Goal: Task Accomplishment & Management: Complete application form

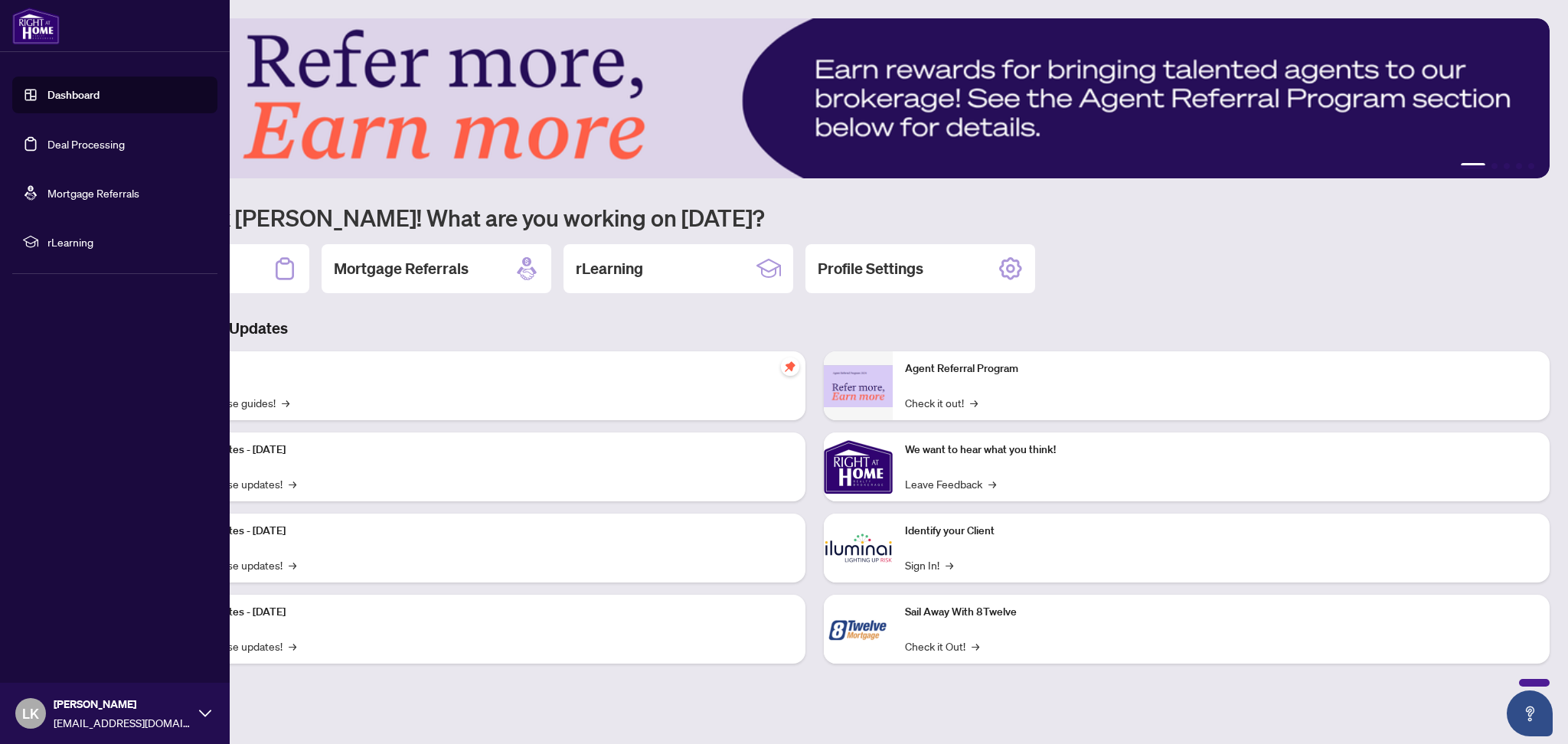
click at [51, 139] on link "Deal Processing" at bounding box center [86, 144] width 77 height 14
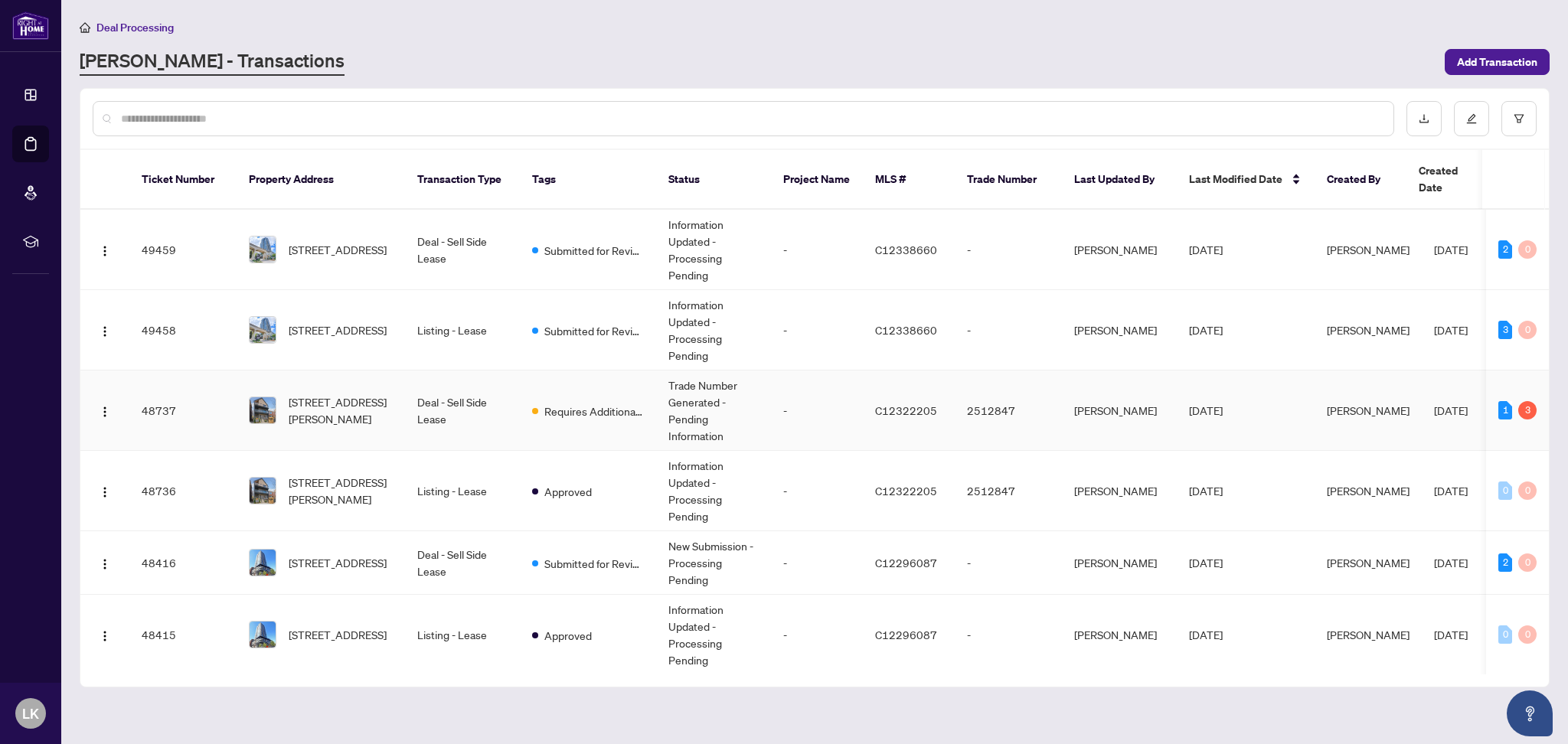
click at [449, 387] on td "Deal - Sell Side Lease" at bounding box center [462, 411] width 115 height 80
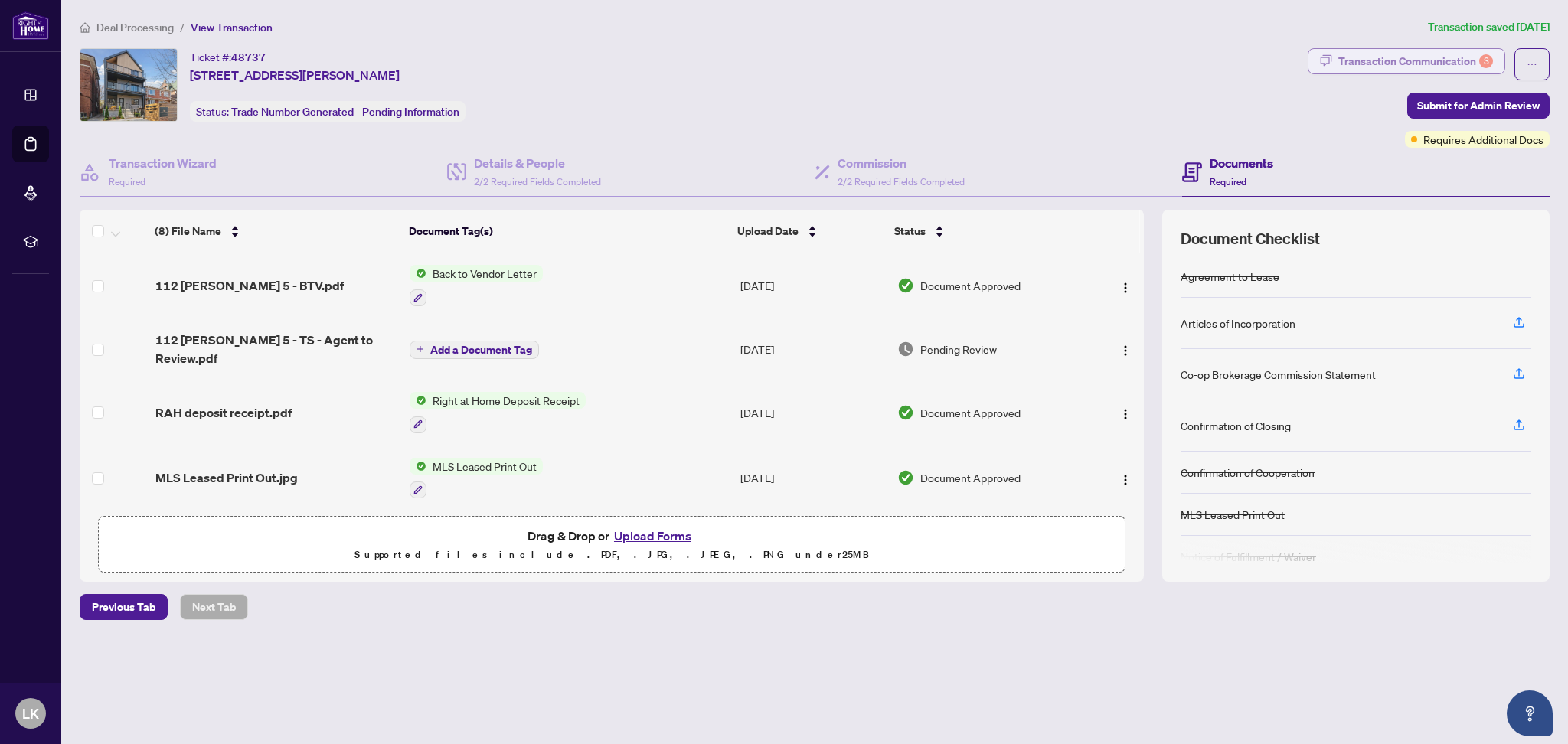
click at [1404, 58] on div "Transaction Communication 3" at bounding box center [1415, 61] width 155 height 25
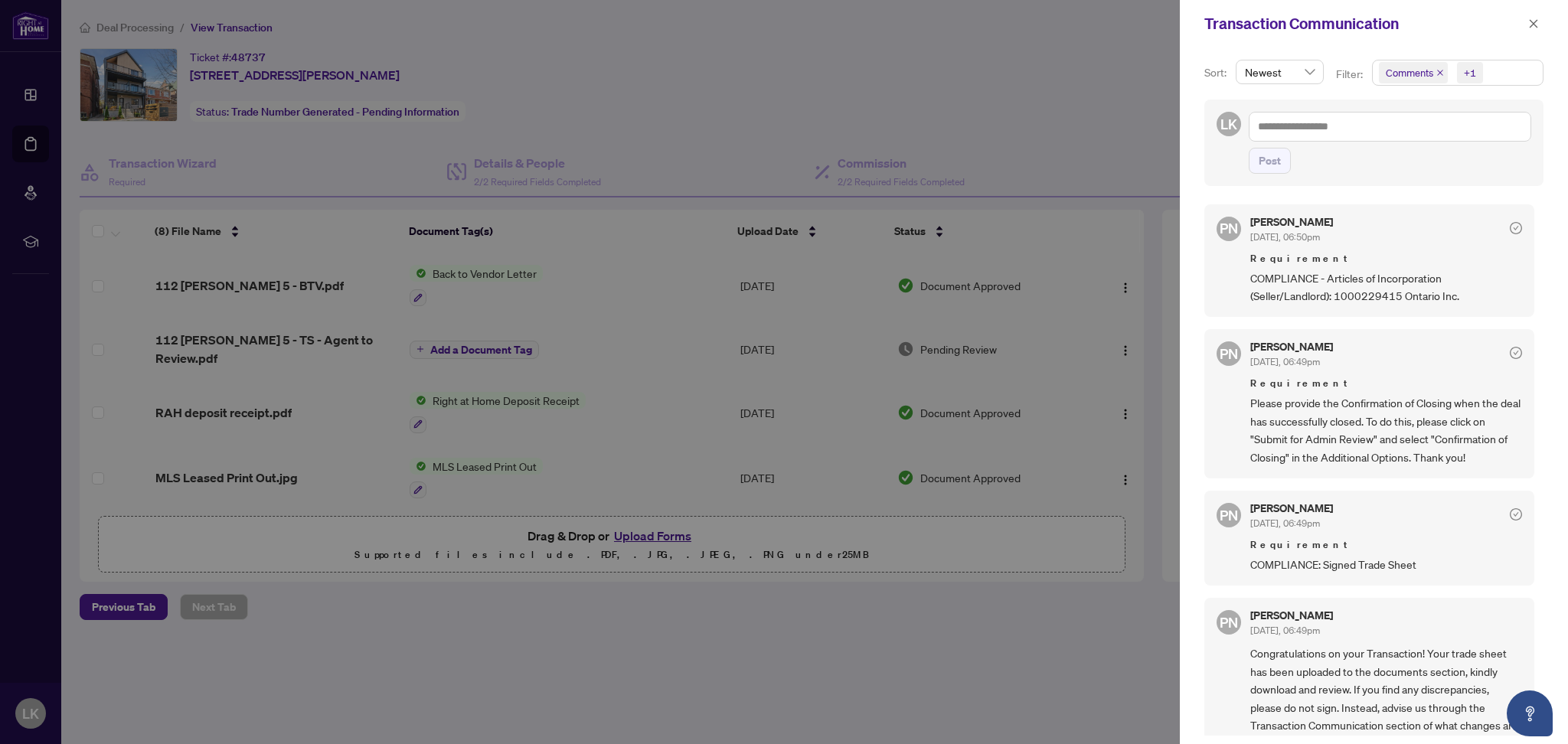
click at [1313, 66] on div "Newest" at bounding box center [1279, 72] width 88 height 25
click at [1255, 99] on div "Newest" at bounding box center [1279, 103] width 63 height 17
drag, startPoint x: 1359, startPoint y: 294, endPoint x: 1423, endPoint y: 294, distance: 64.0
click at [1423, 294] on span "COMPLIANCE - Articles of Incorporation (Seller/Landlord): 1000229415 Ontario In…" at bounding box center [1386, 288] width 271 height 36
click at [1438, 309] on div "PN [PERSON_NAME] [DATE], 06:50pm Requirement COMPLIANCE - Articles of Incorpora…" at bounding box center [1368, 261] width 330 height 113
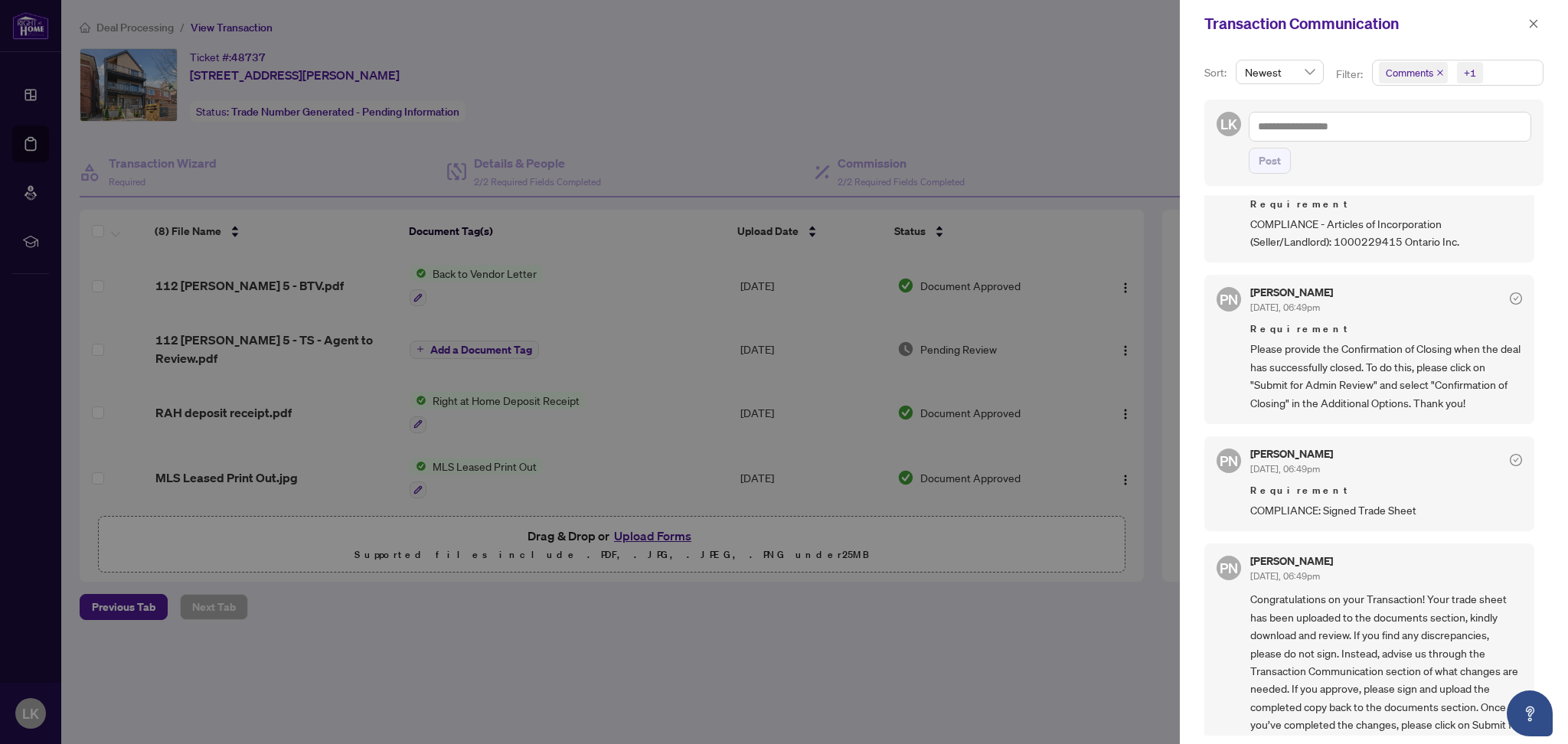
scroll to position [102, 0]
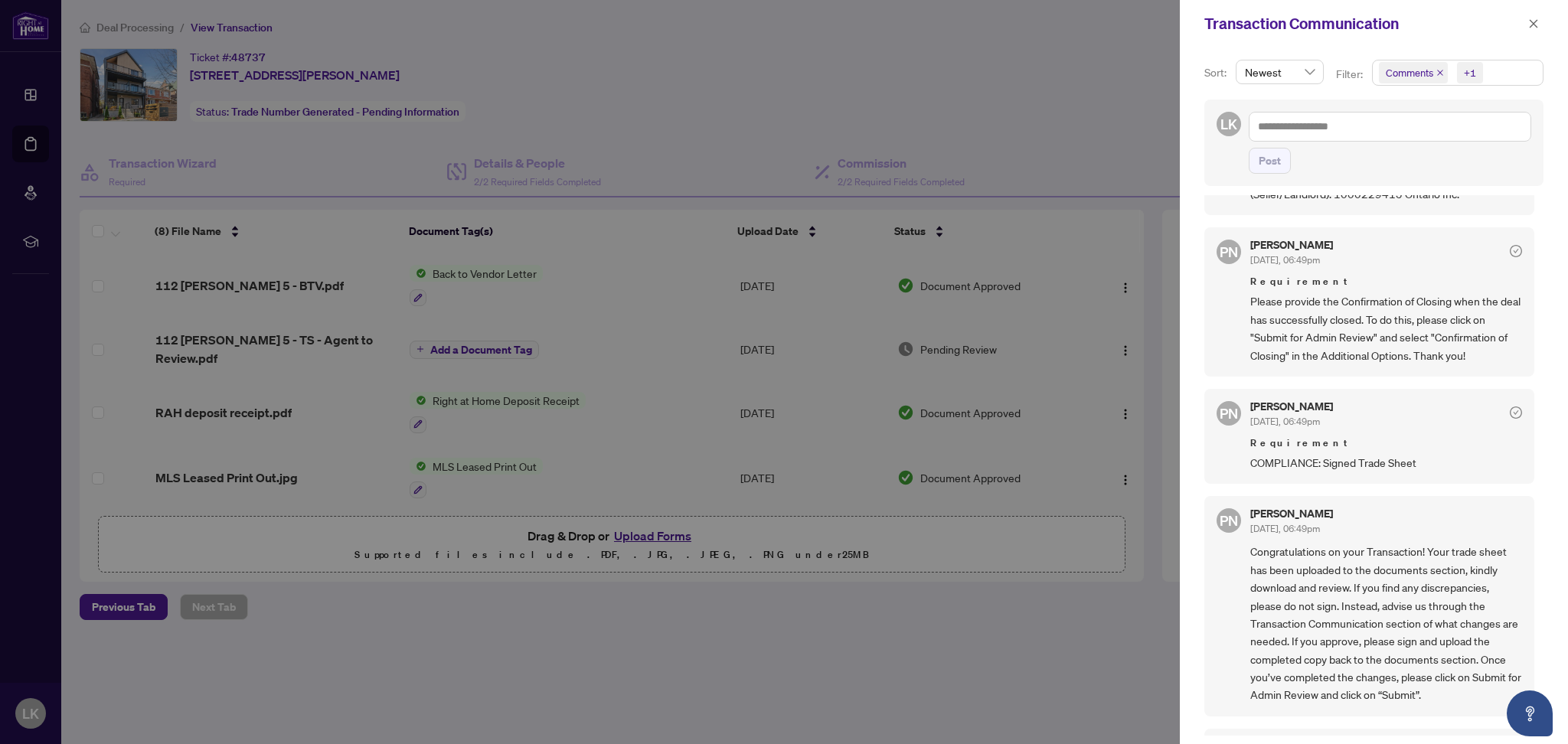
click at [1471, 342] on span "Please provide the Confirmation of Closing when the deal has successfully close…" at bounding box center [1386, 328] width 271 height 72
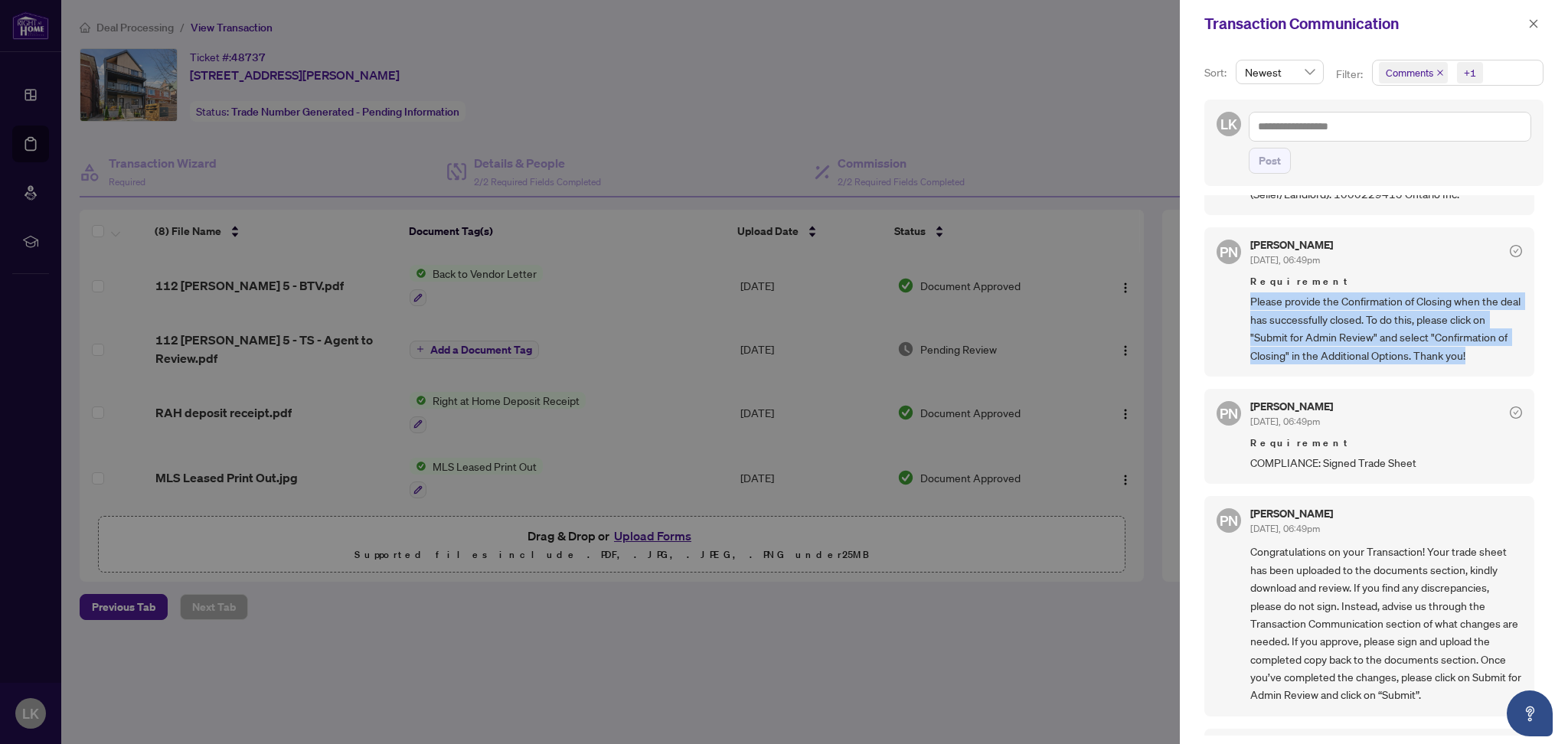
drag, startPoint x: 1472, startPoint y: 348, endPoint x: 1391, endPoint y: 357, distance: 81.5
click at [1243, 298] on div "PN [PERSON_NAME] [DATE], 06:49pm Requirement Please provide the Confirmation of…" at bounding box center [1368, 301] width 330 height 149
click at [1392, 357] on span "Please provide the Confirmation of Closing when the deal has successfully close…" at bounding box center [1386, 328] width 271 height 72
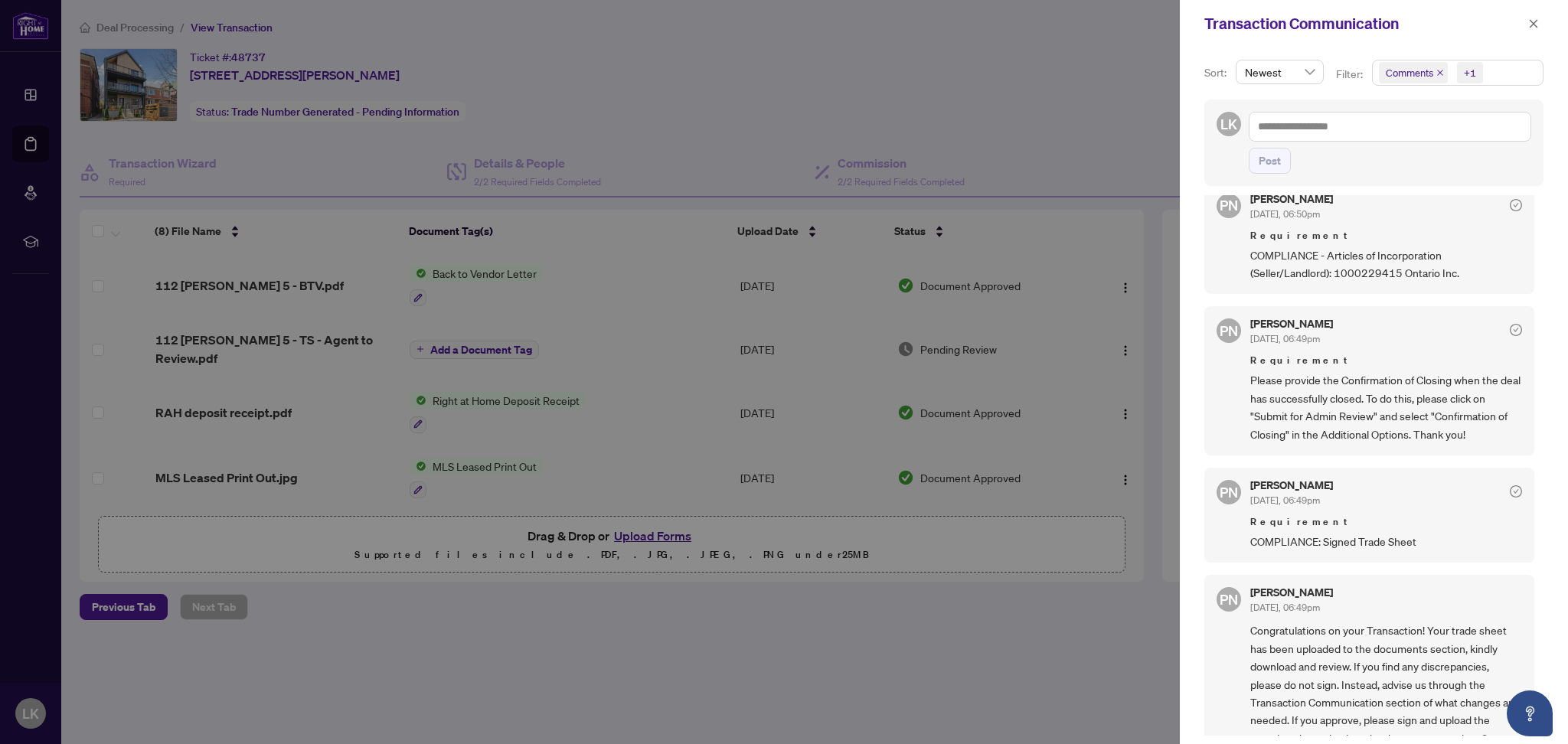
scroll to position [0, 0]
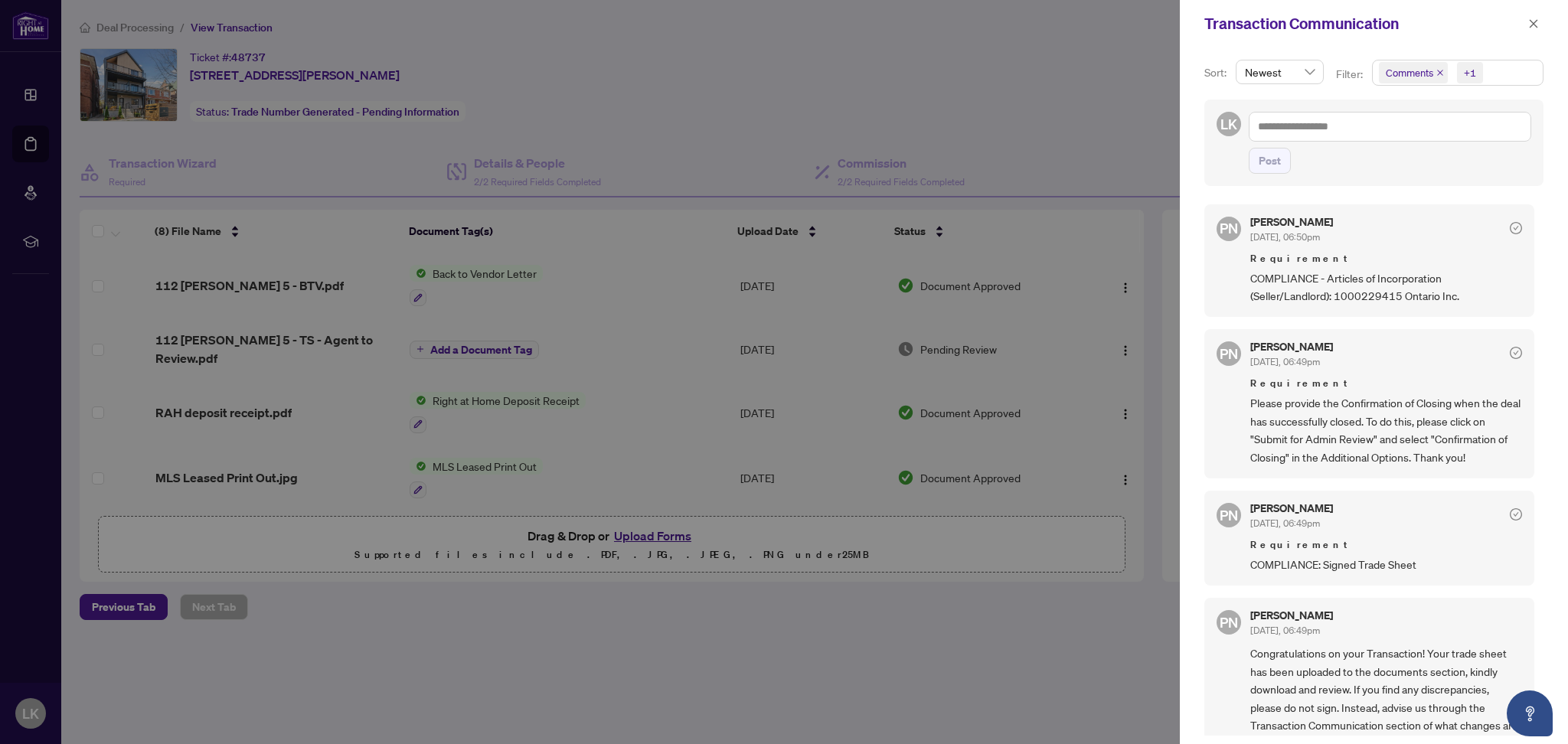
click at [1079, 146] on div at bounding box center [784, 372] width 1568 height 744
click at [1535, 22] on icon "close" at bounding box center [1533, 23] width 11 height 11
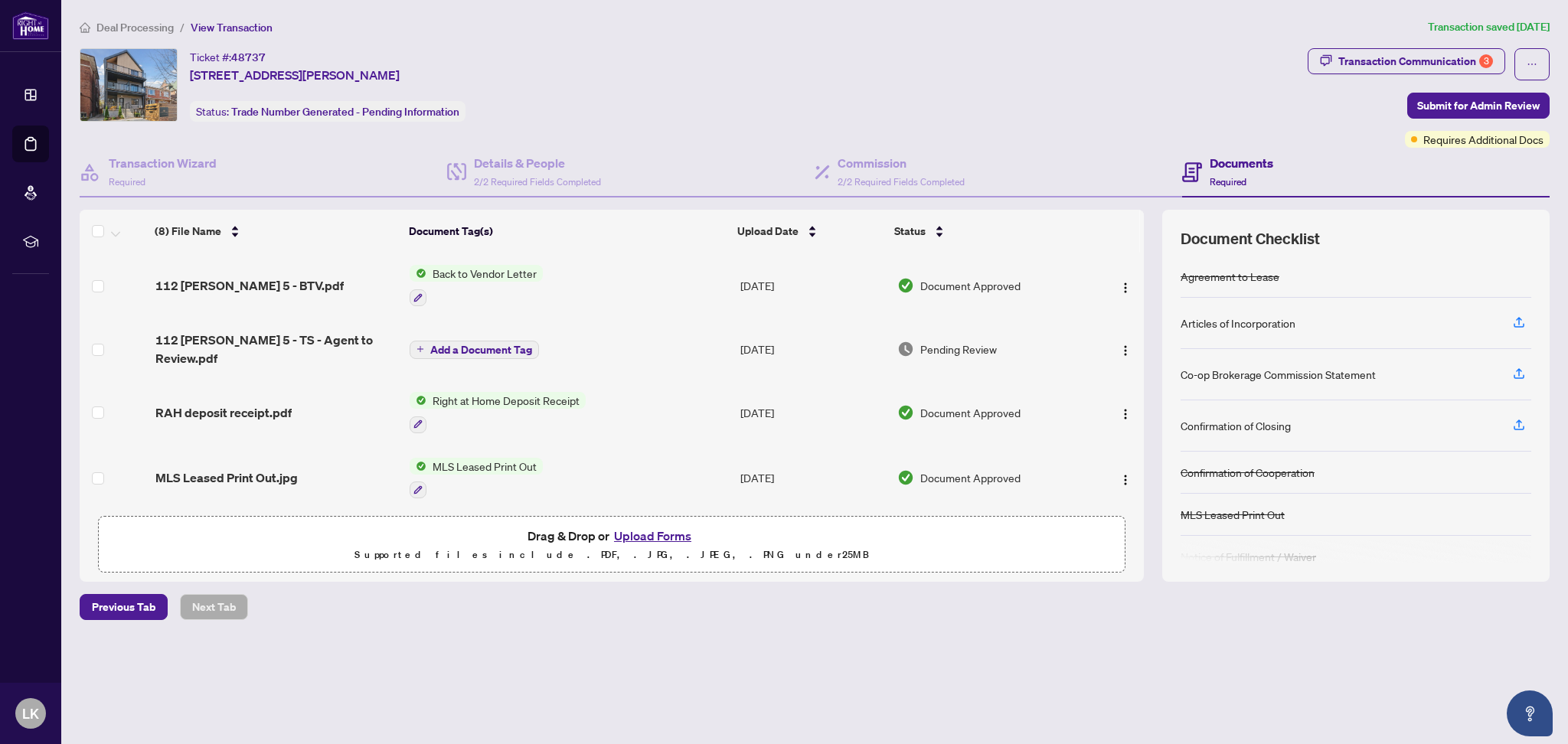
click at [339, 337] on span "112 [PERSON_NAME] 5 - TS - Agent to Review.pdf" at bounding box center [276, 348] width 242 height 37
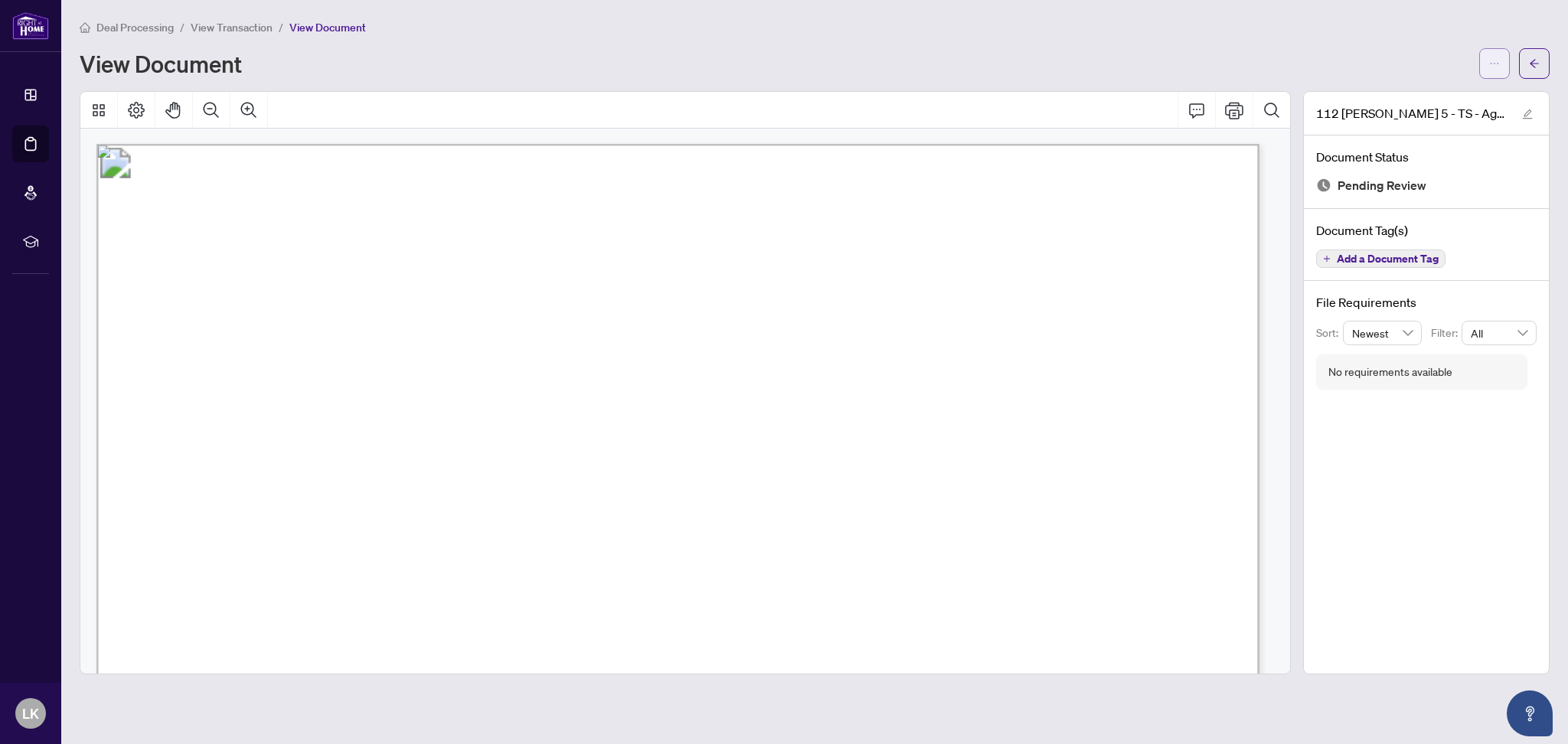
click at [1494, 61] on icon "ellipsis" at bounding box center [1493, 63] width 11 height 11
click at [1417, 96] on span "Download" at bounding box center [1439, 97] width 116 height 17
click at [1539, 62] on icon "arrow-left" at bounding box center [1534, 63] width 11 height 11
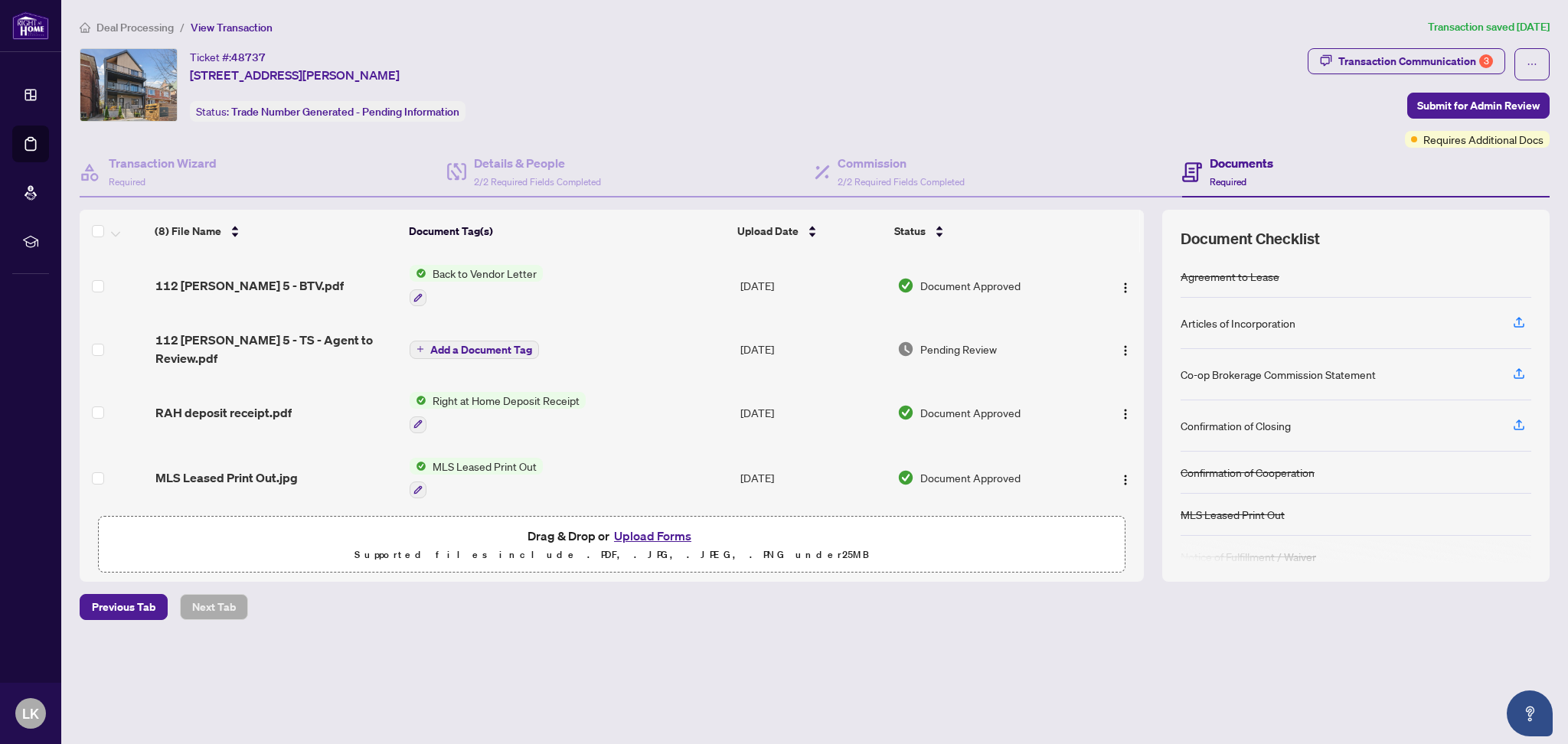
click at [647, 536] on button "Upload Forms" at bounding box center [652, 535] width 86 height 20
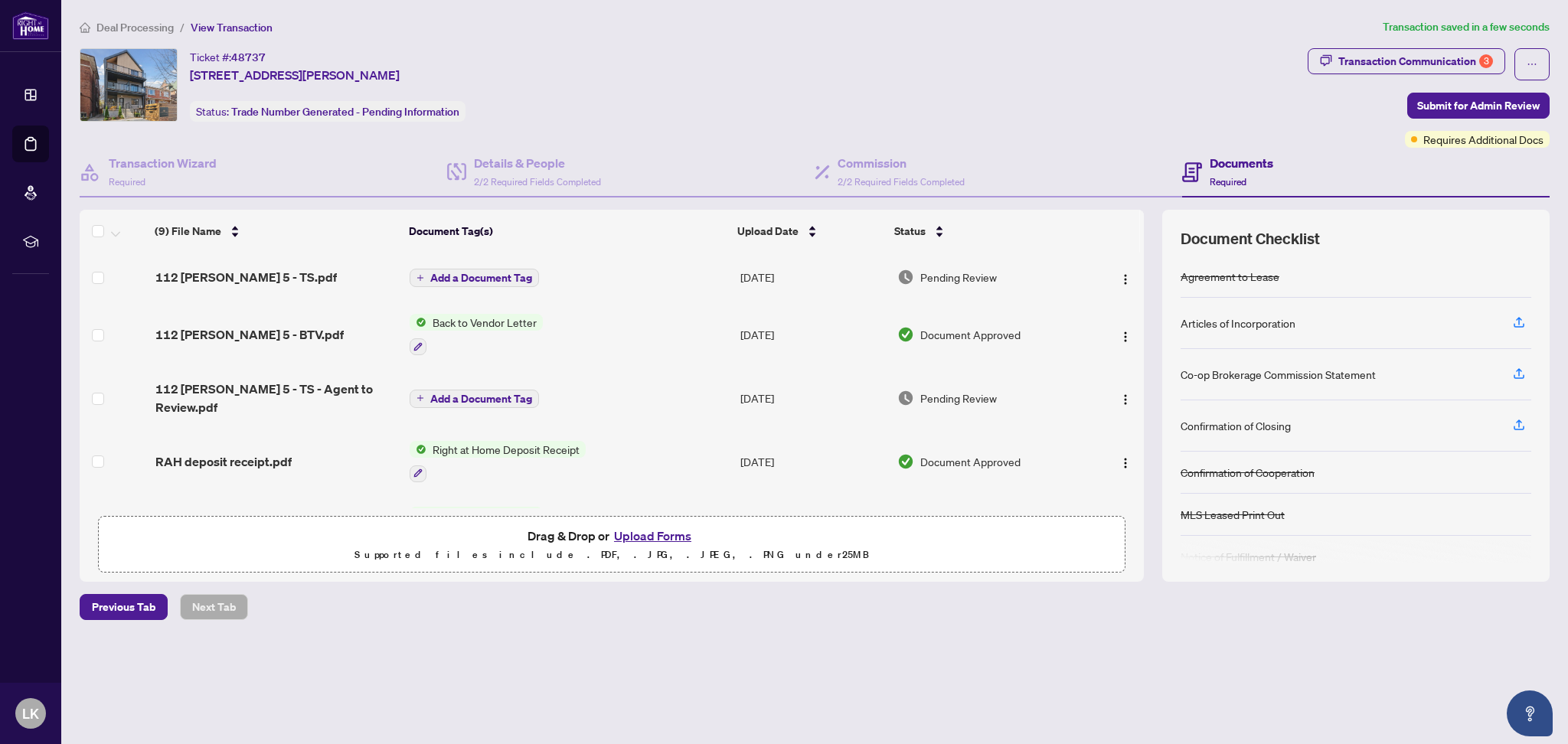
click at [429, 271] on button "Add a Document Tag" at bounding box center [474, 277] width 129 height 18
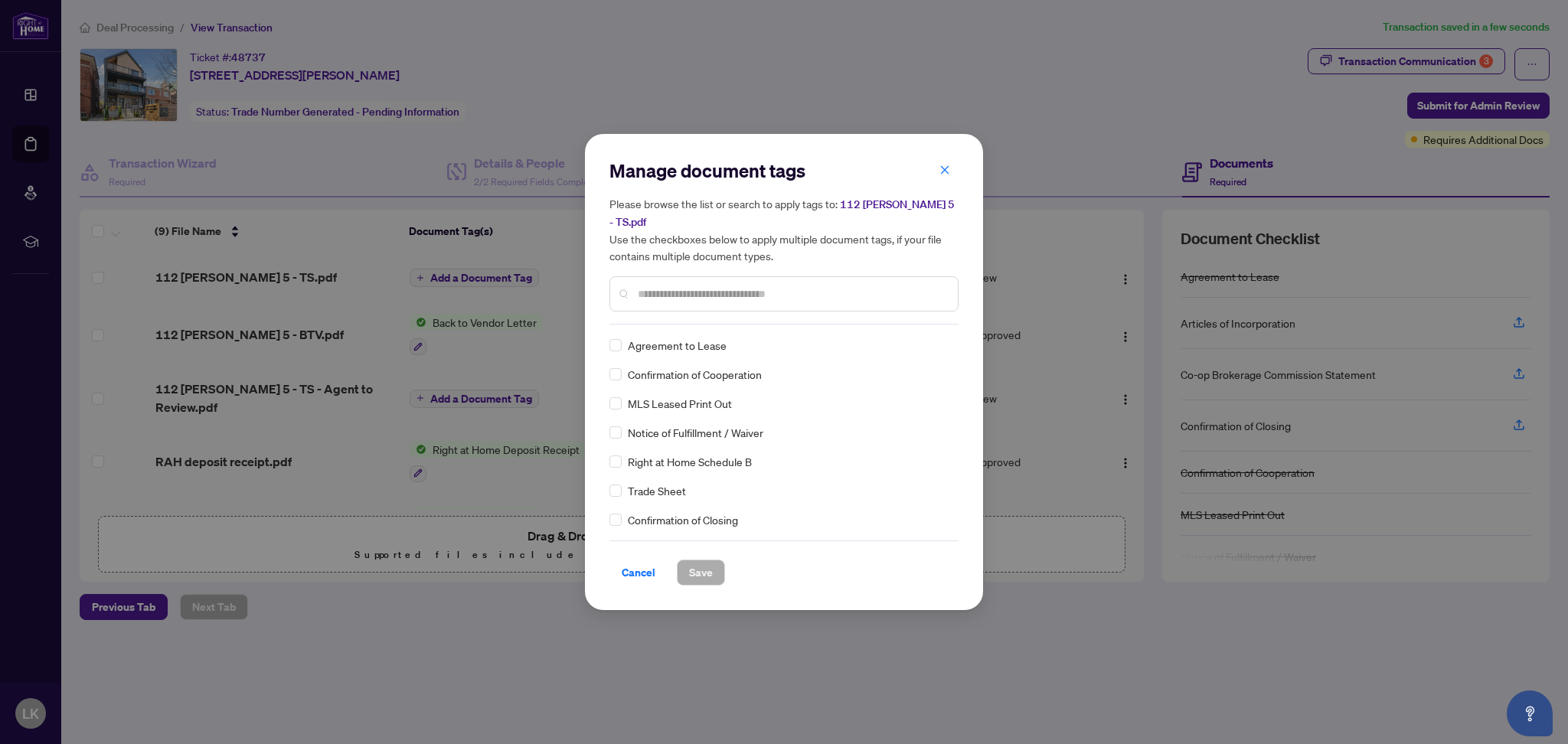
click at [838, 285] on input "text" at bounding box center [791, 294] width 307 height 17
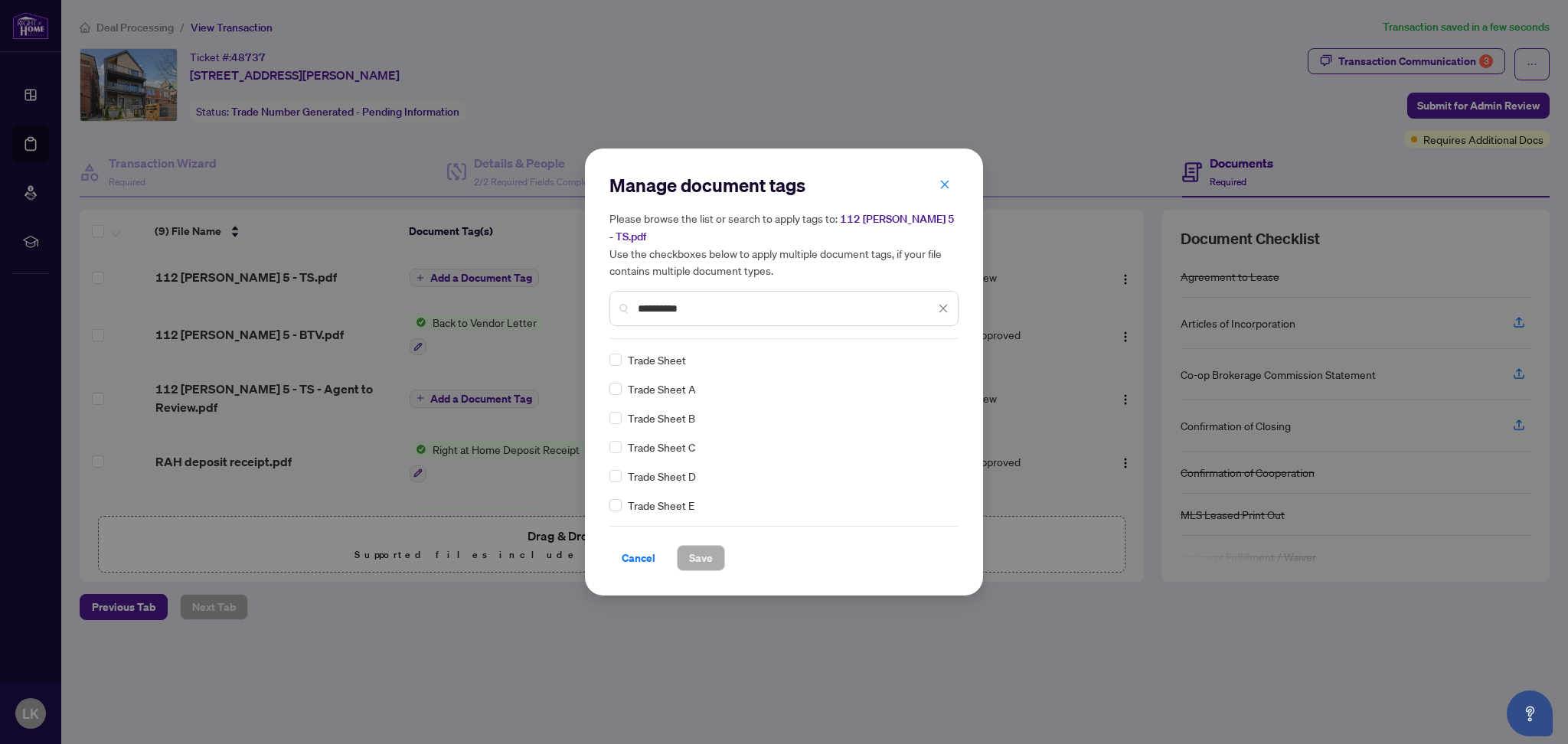
type input "**********"
click at [678, 357] on span "Trade Sheet" at bounding box center [657, 360] width 58 height 17
click at [602, 348] on div "**********" at bounding box center [784, 372] width 398 height 447
click at [694, 550] on span "Save" at bounding box center [701, 557] width 24 height 25
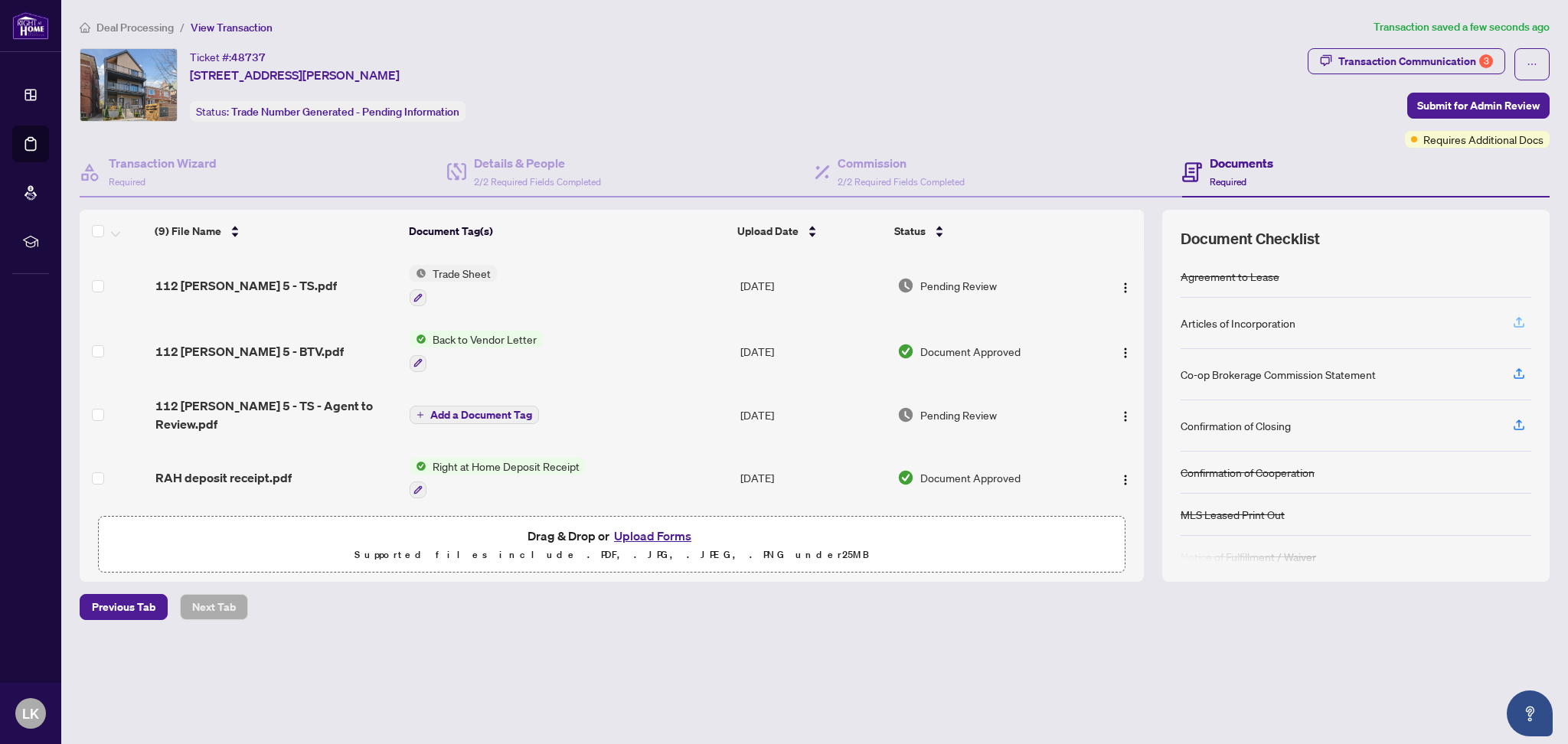
click at [1525, 320] on button "button" at bounding box center [1518, 323] width 25 height 26
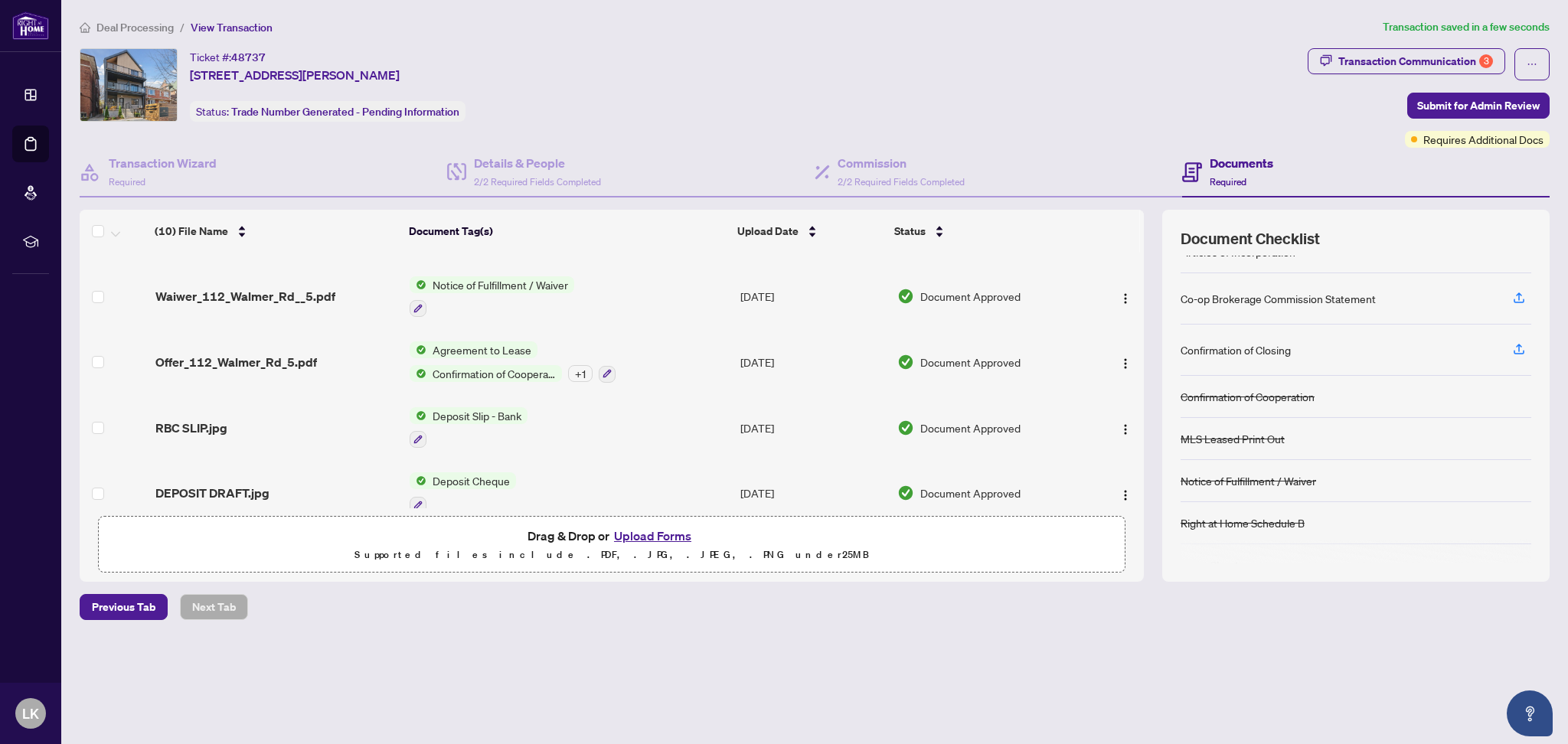
scroll to position [95, 0]
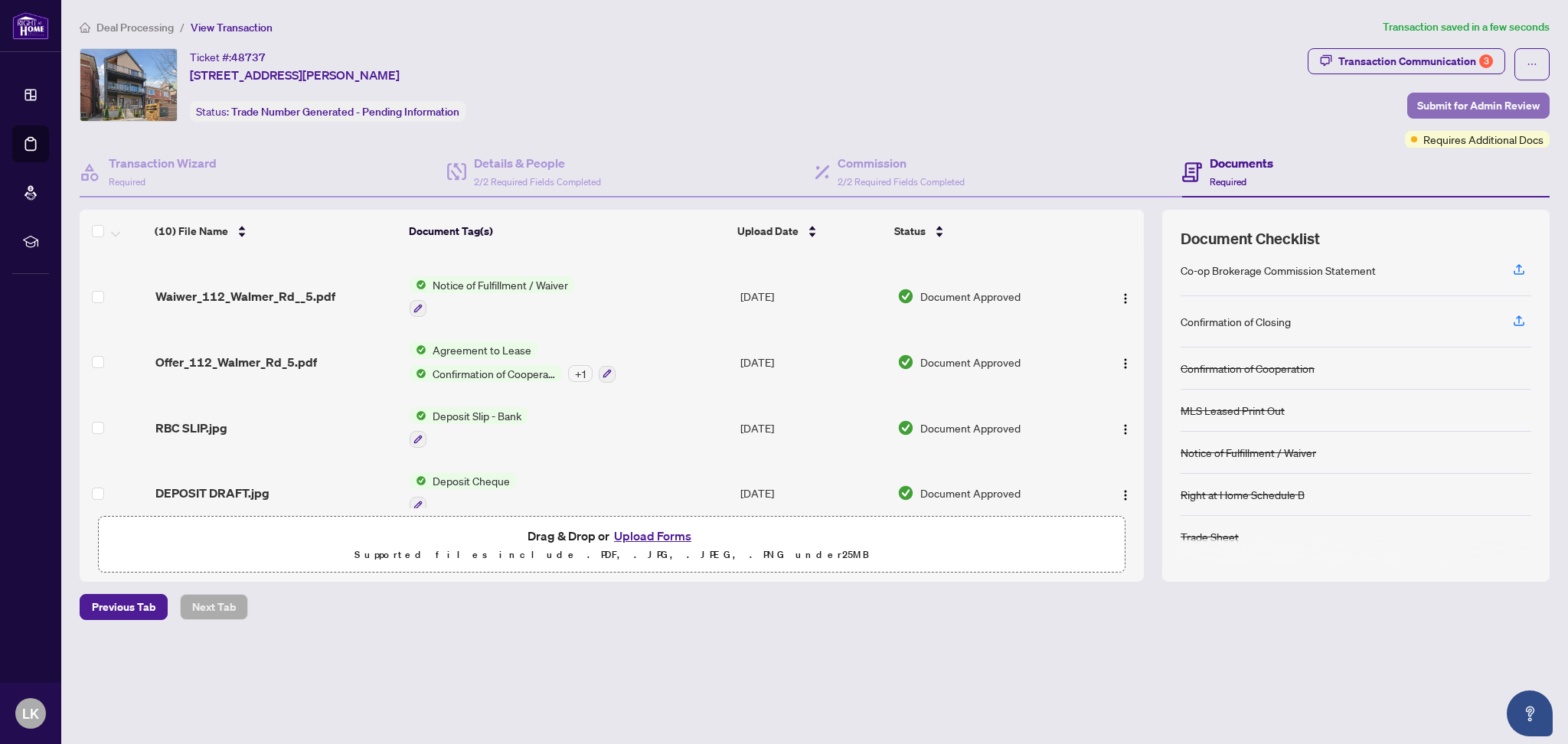
click at [1461, 103] on span "Submit for Admin Review" at bounding box center [1477, 105] width 122 height 25
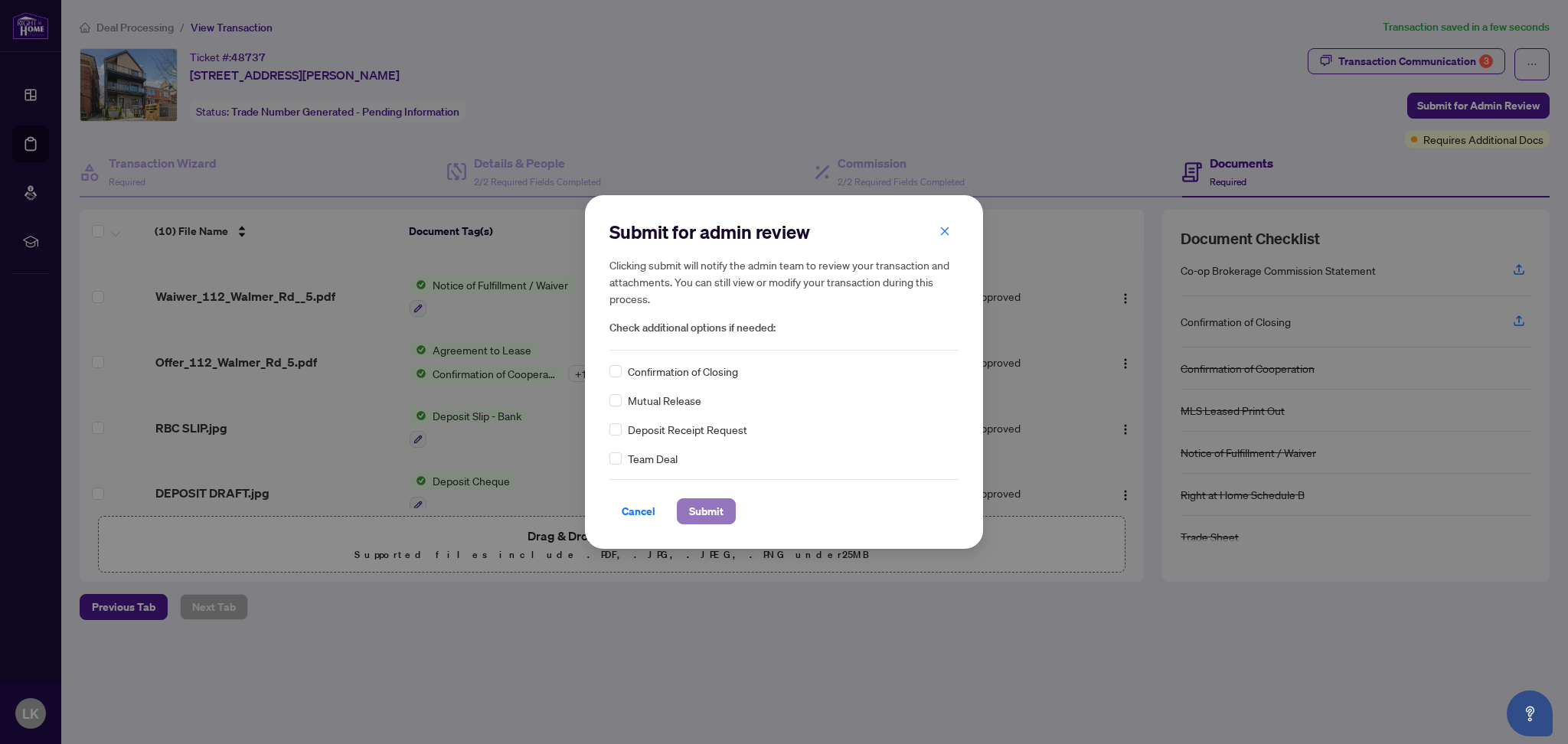
click at [710, 502] on span "Submit" at bounding box center [706, 511] width 34 height 25
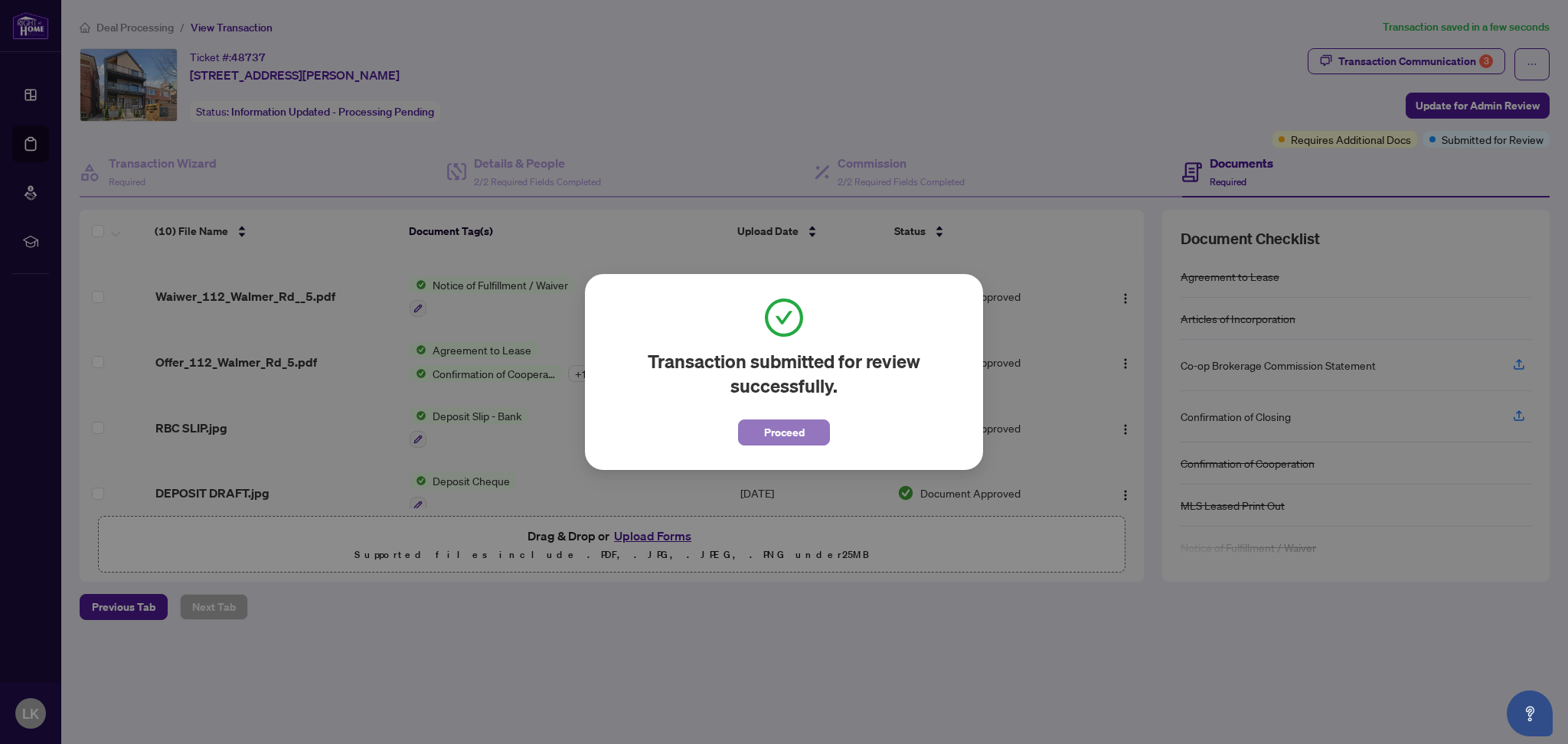
click at [768, 433] on span "Proceed" at bounding box center [784, 432] width 40 height 25
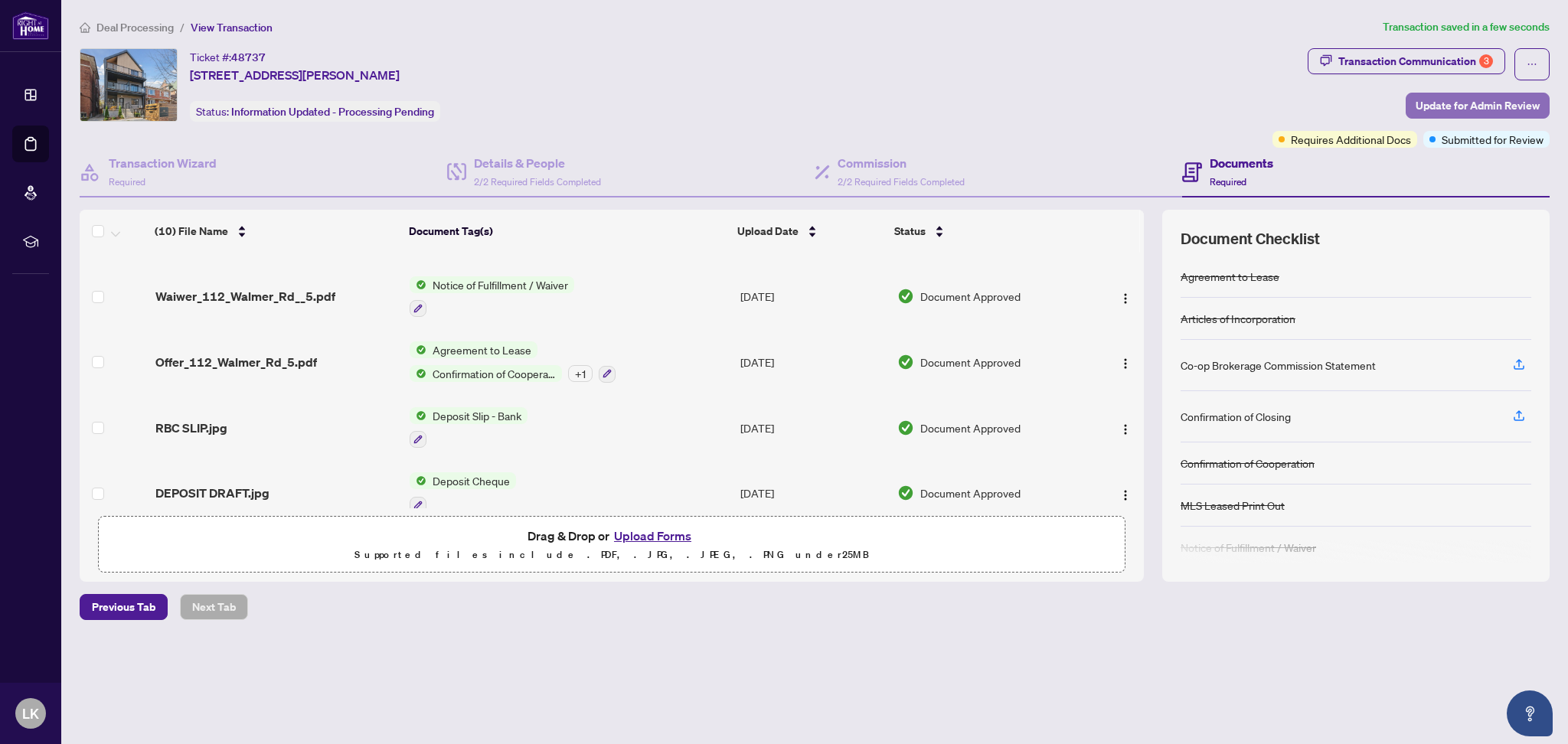
click at [1467, 92] on button "Update for Admin Review" at bounding box center [1477, 105] width 144 height 26
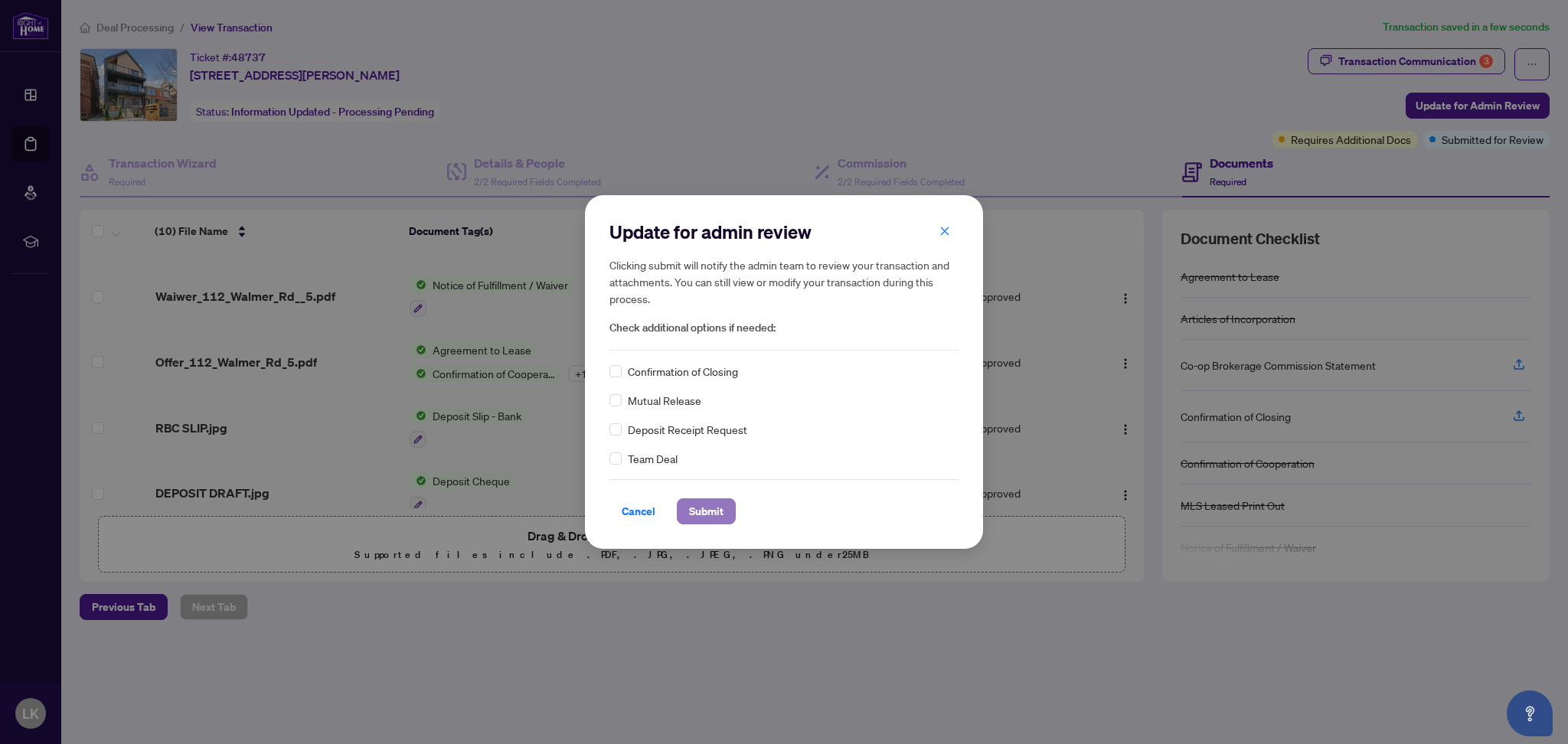
click at [699, 511] on span "Submit" at bounding box center [706, 511] width 34 height 25
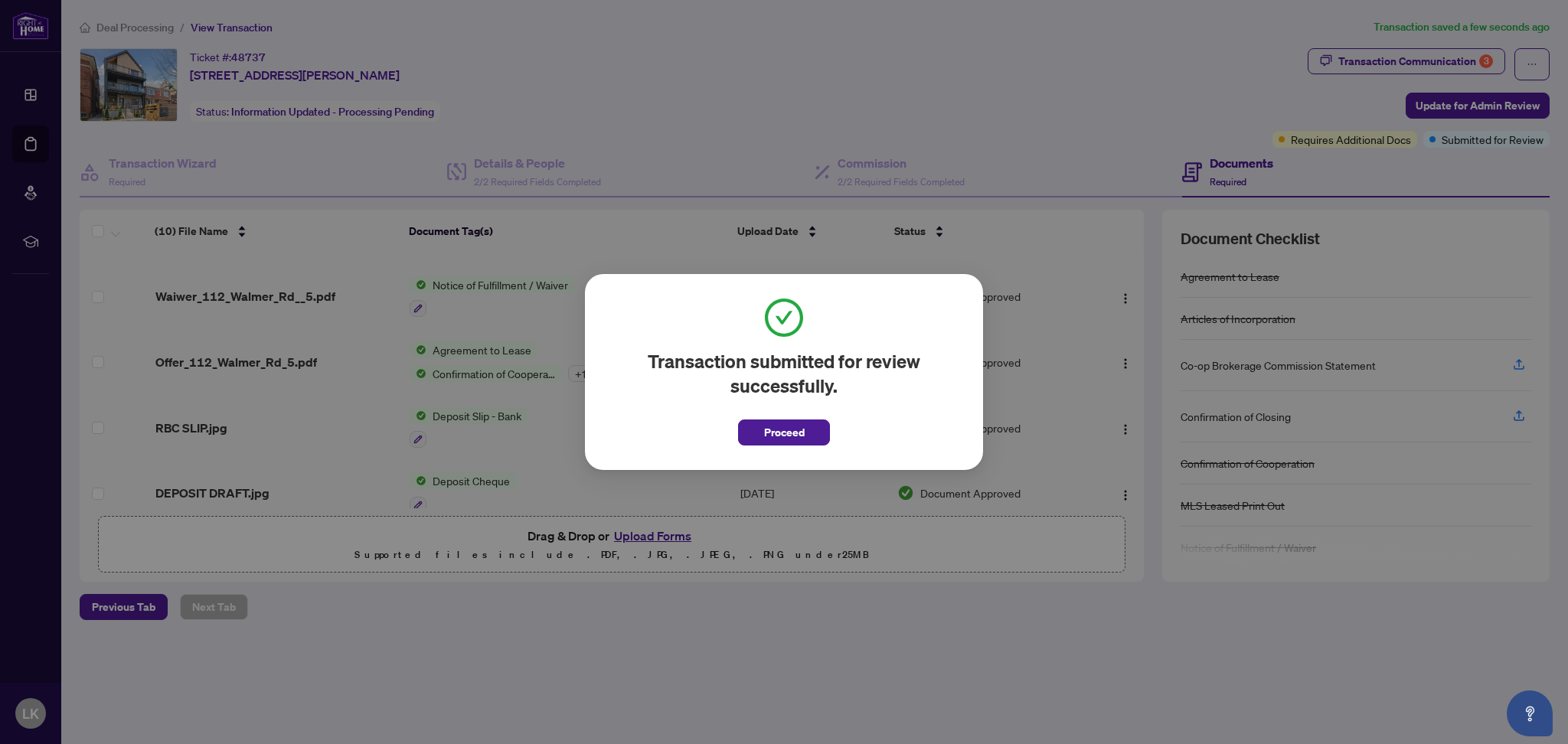
click at [38, 144] on div "Transaction submitted for review successfully. Proceed Cancel OK" at bounding box center [784, 372] width 1568 height 744
click at [789, 429] on span "Proceed" at bounding box center [784, 432] width 40 height 25
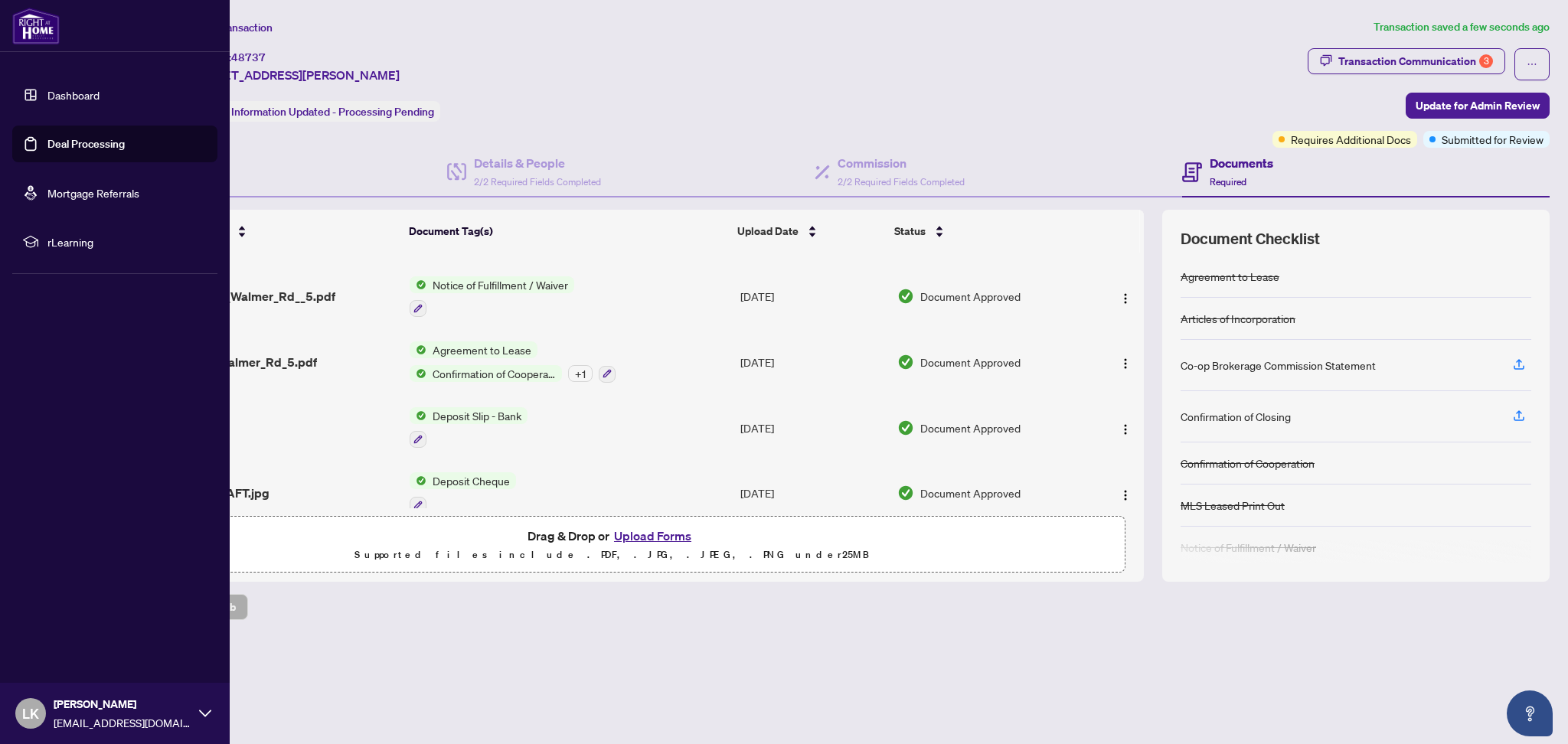
click at [47, 137] on link "Deal Processing" at bounding box center [86, 144] width 77 height 14
